Goal: Ask a question

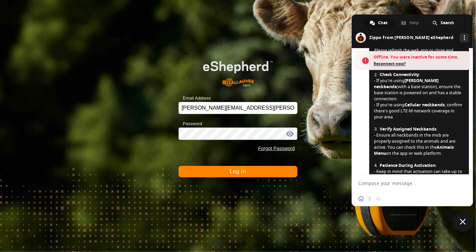
scroll to position [2275, 0]
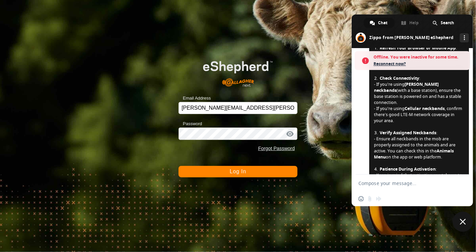
click at [255, 174] on button "Log In" at bounding box center [238, 171] width 119 height 11
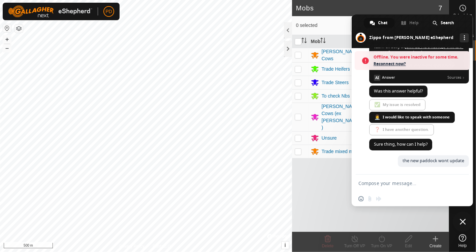
scroll to position [2482, 0]
click at [322, 185] on div "Mob Head [PERSON_NAME] Cows 0 - Trade Heifers 0 - Trade Steers 0 - To check Nbs…" at bounding box center [370, 133] width 157 height 197
click at [462, 221] on span "Close chat" at bounding box center [463, 222] width 6 height 6
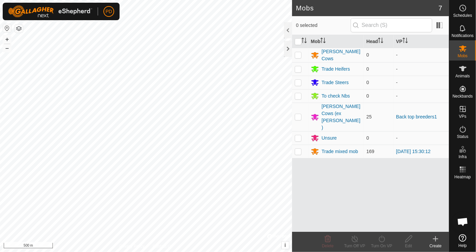
click at [465, 220] on span "Open chat" at bounding box center [462, 222] width 11 height 9
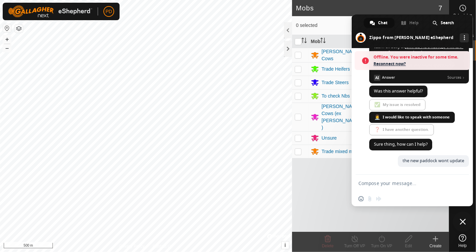
click at [379, 21] on span "Chat" at bounding box center [382, 23] width 9 height 10
click at [407, 36] on span at bounding box center [412, 31] width 121 height 34
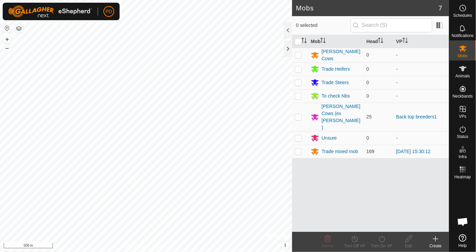
click at [464, 220] on span "Open chat" at bounding box center [462, 222] width 11 height 9
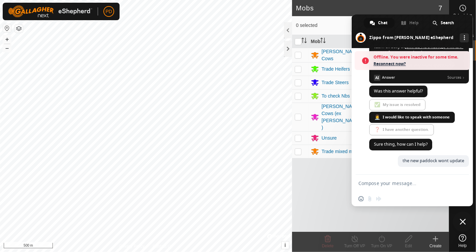
click at [373, 182] on textarea "Compose your message..." at bounding box center [405, 184] width 93 height 6
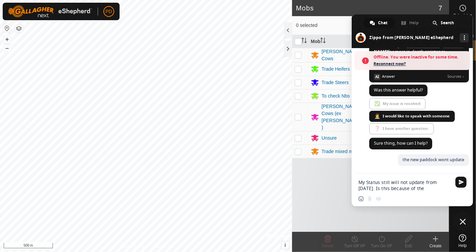
click at [434, 189] on textarea "My Status still will not update from [DATE]. Is this because of the" at bounding box center [405, 186] width 93 height 12
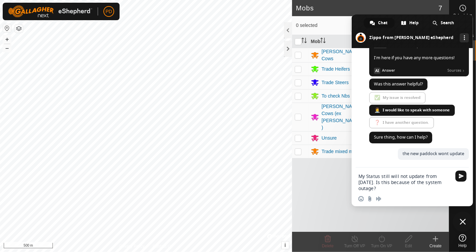
scroll to position [2467, 0]
type textarea "My Status still will not update from [DATE]. Is this because of the system outa…"
click at [459, 175] on span "Send" at bounding box center [461, 176] width 5 height 5
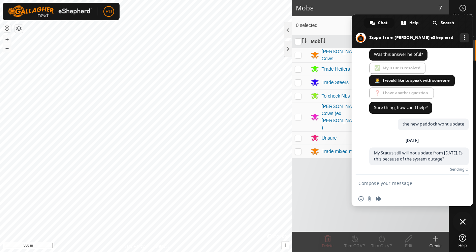
scroll to position [2503, 0]
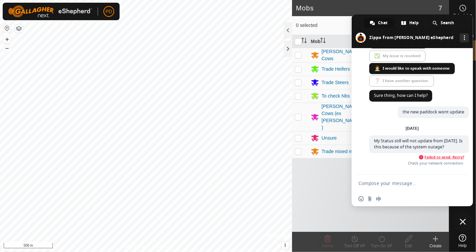
click at [453, 160] on span "Failed to send. Retry?" at bounding box center [445, 157] width 40 height 5
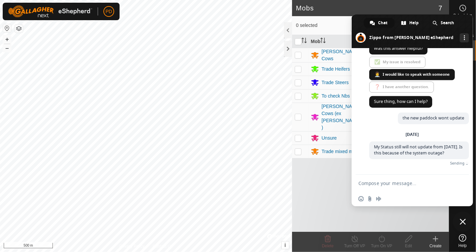
scroll to position [2495, 0]
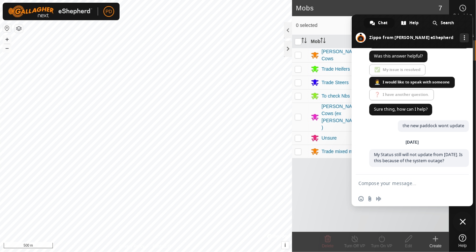
drag, startPoint x: 453, startPoint y: 162, endPoint x: 445, endPoint y: 179, distance: 18.5
click at [445, 179] on div "[PERSON_NAME] eShepherd Hello! How can I help you? [DATE] how do i turn on a VP…" at bounding box center [412, 127] width 121 height 158
click at [445, 179] on form at bounding box center [405, 184] width 93 height 18
click at [432, 169] on div "[DATE] My Status still will not update from [DATE]. Is this because of the syst…" at bounding box center [419, 157] width 100 height 35
click at [463, 222] on span "Close chat" at bounding box center [463, 222] width 6 height 6
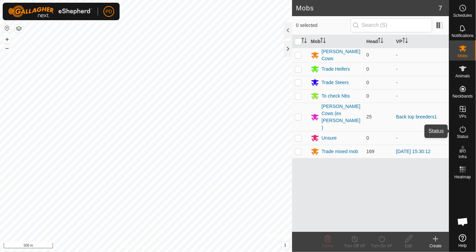
drag, startPoint x: 465, startPoint y: 135, endPoint x: 463, endPoint y: 112, distance: 23.4
click at [465, 135] on span "Status" at bounding box center [462, 137] width 11 height 4
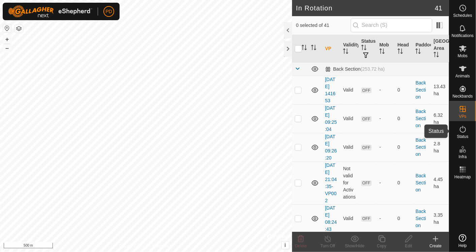
click at [464, 132] on icon at bounding box center [463, 129] width 8 height 8
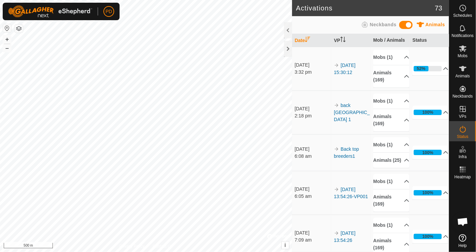
scroll to position [2495, 0]
